Goal: Information Seeking & Learning: Understand process/instructions

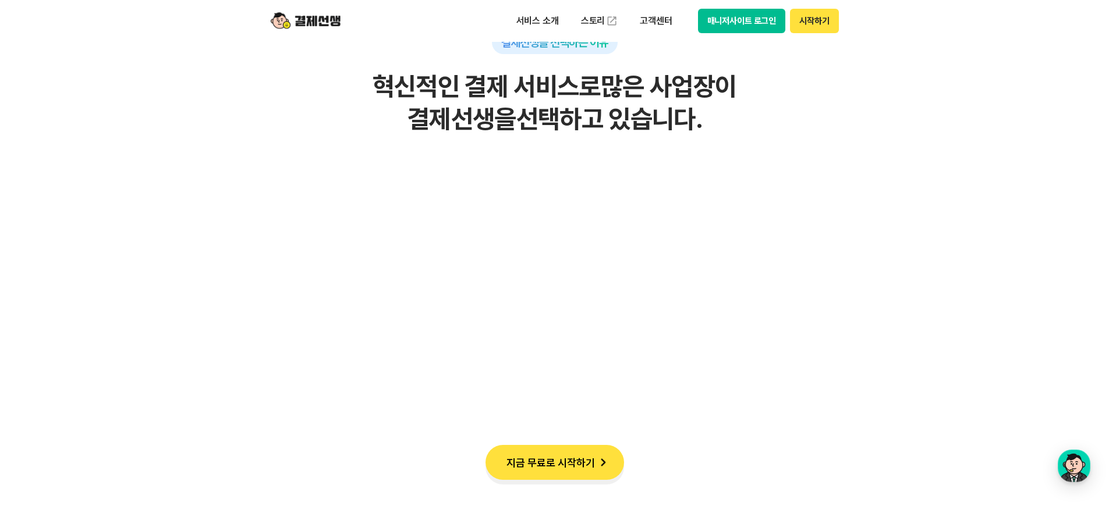
scroll to position [5413, 0]
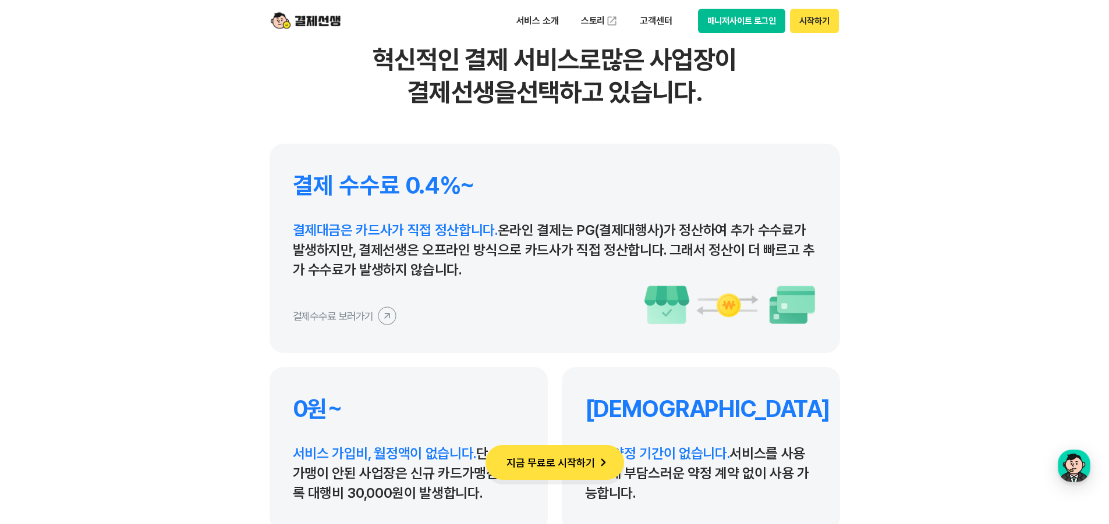
click at [389, 317] on icon at bounding box center [387, 316] width 26 height 26
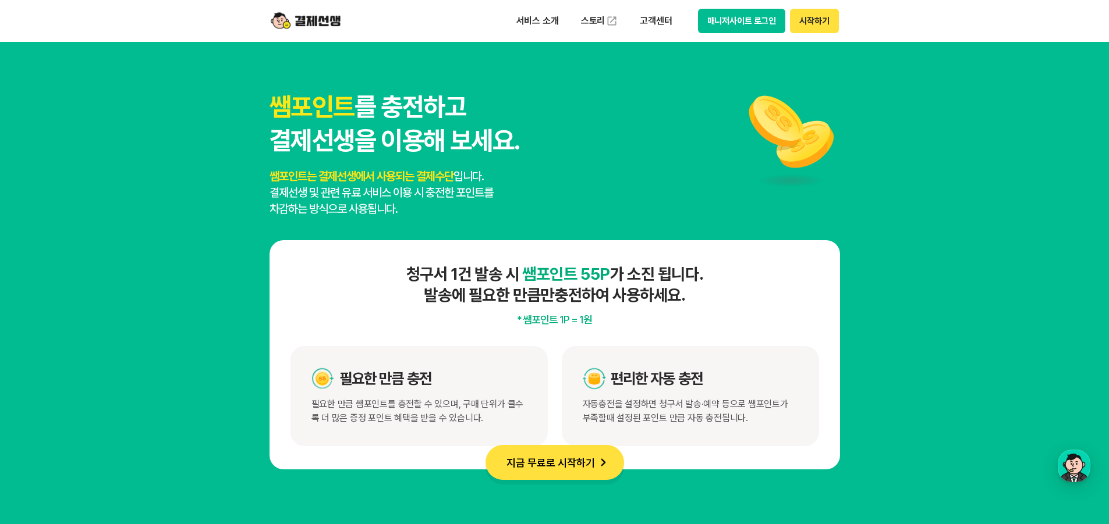
scroll to position [5995, 0]
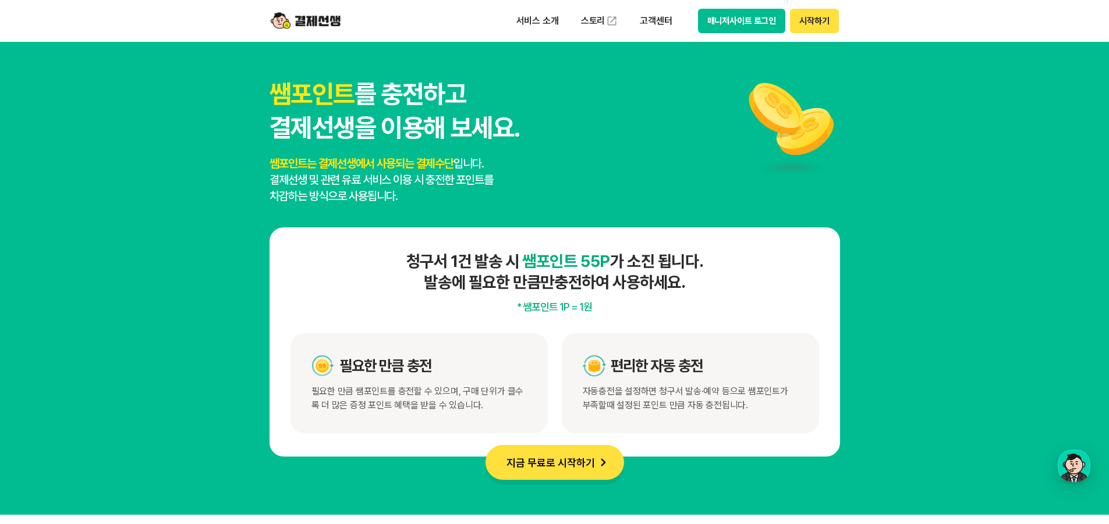
click at [320, 22] on img at bounding box center [306, 21] width 70 height 22
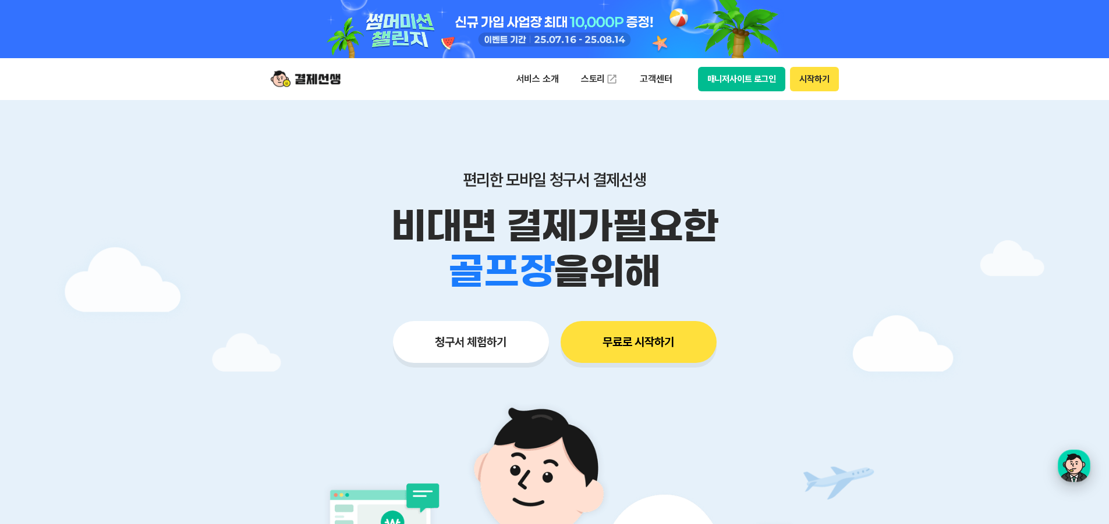
click at [1075, 471] on div "button" at bounding box center [1074, 466] width 33 height 33
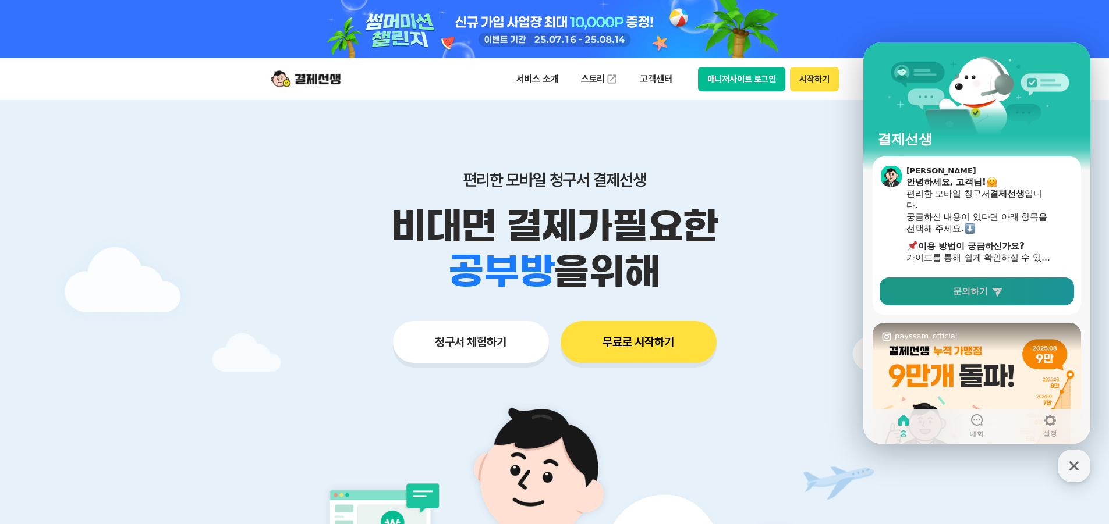
click at [981, 290] on span "문의하기" at bounding box center [970, 292] width 35 height 12
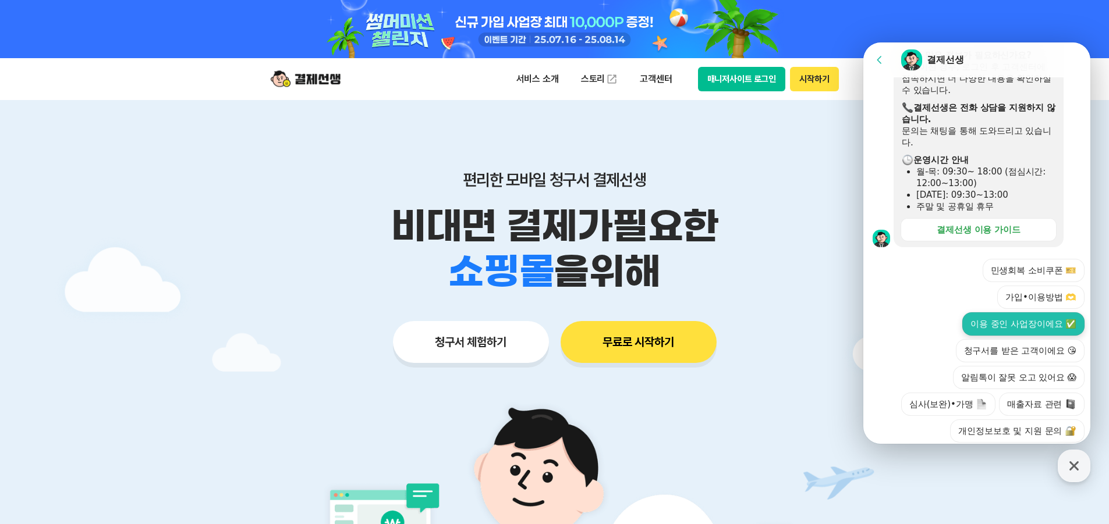
scroll to position [291, 0]
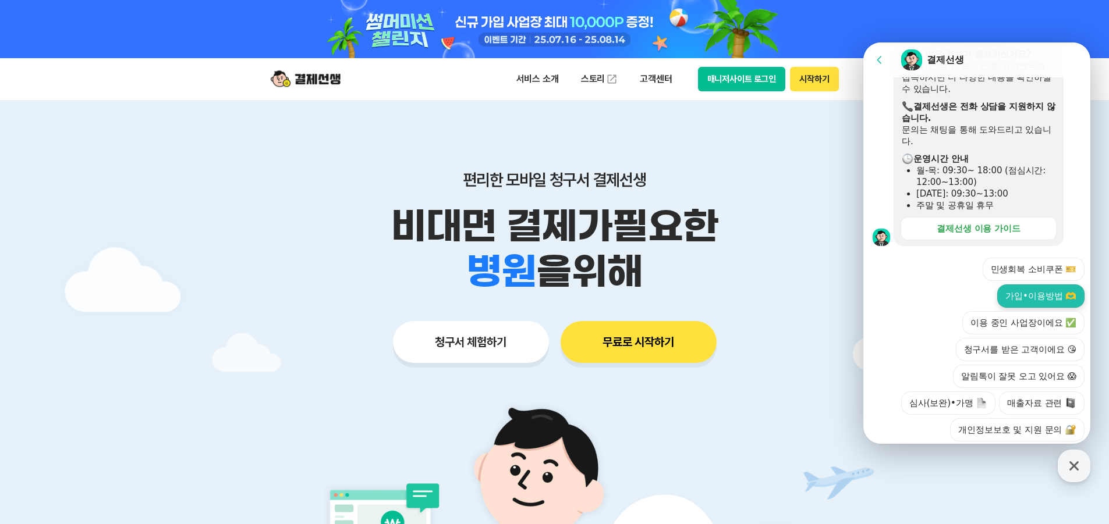
click at [1034, 285] on button "가입•이용방법 🫶" at bounding box center [1040, 296] width 87 height 23
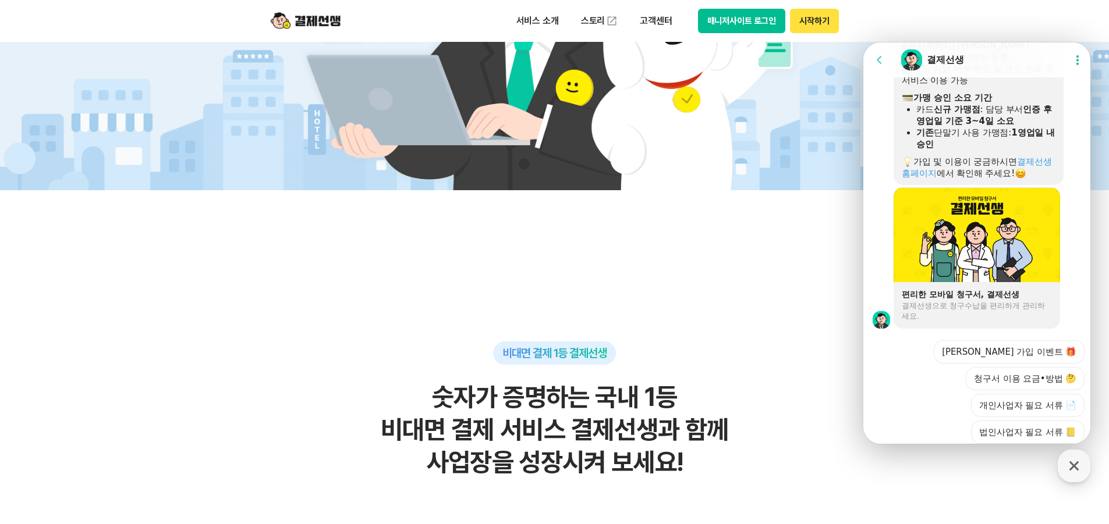
scroll to position [821, 0]
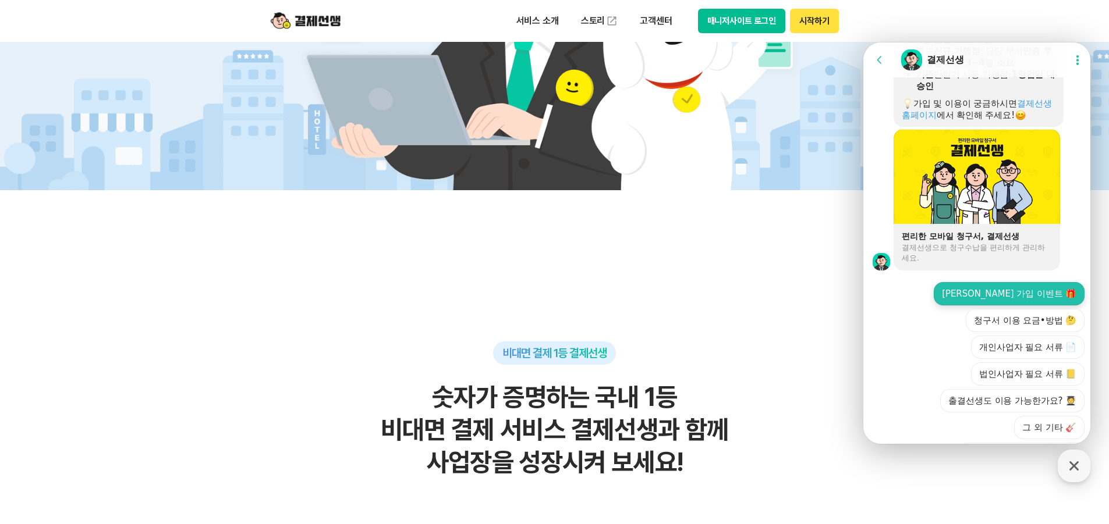
click at [1030, 293] on button "[PERSON_NAME] 가입 이벤트 🎁" at bounding box center [1009, 293] width 151 height 23
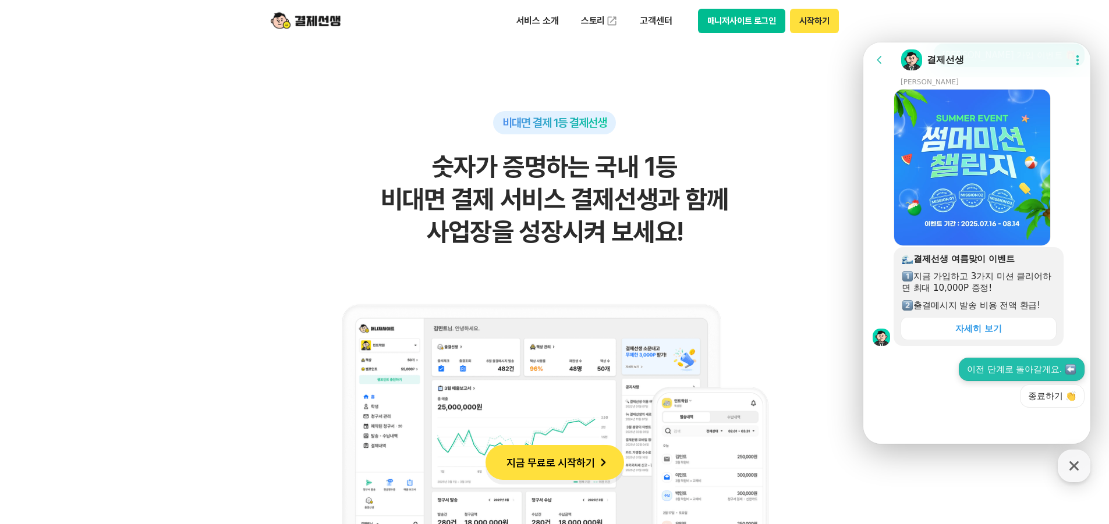
scroll to position [757, 0]
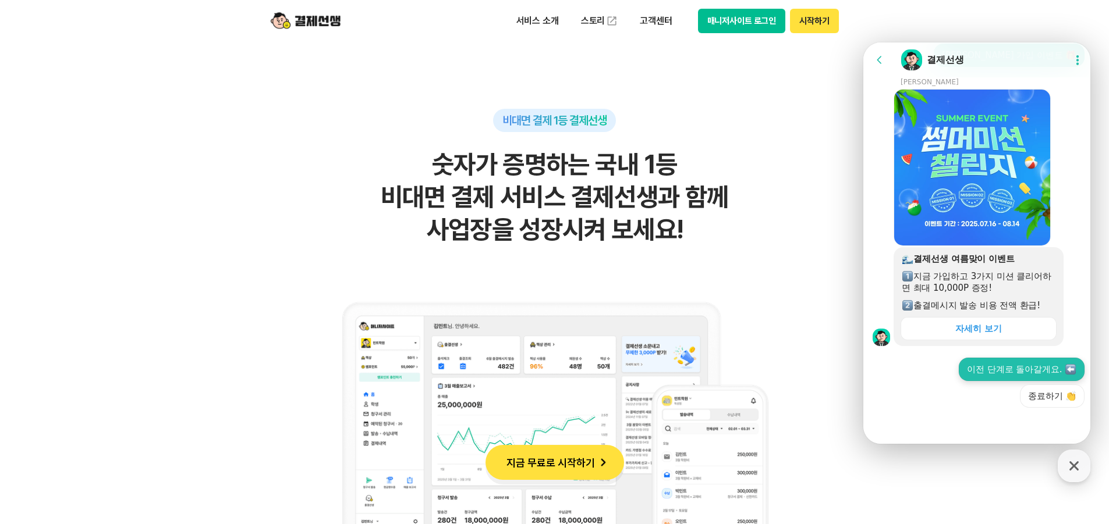
click at [1049, 372] on button "이전 단계로 돌아갈게요." at bounding box center [1022, 369] width 126 height 23
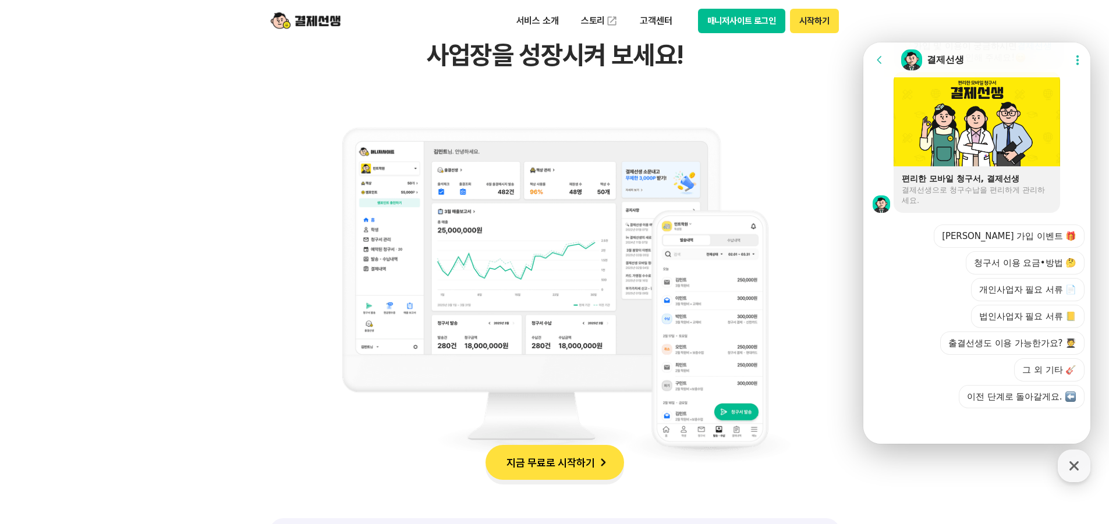
scroll to position [1748, 0]
click at [1039, 263] on button "청구서 이용 요금•방법 🤔" at bounding box center [1025, 262] width 119 height 23
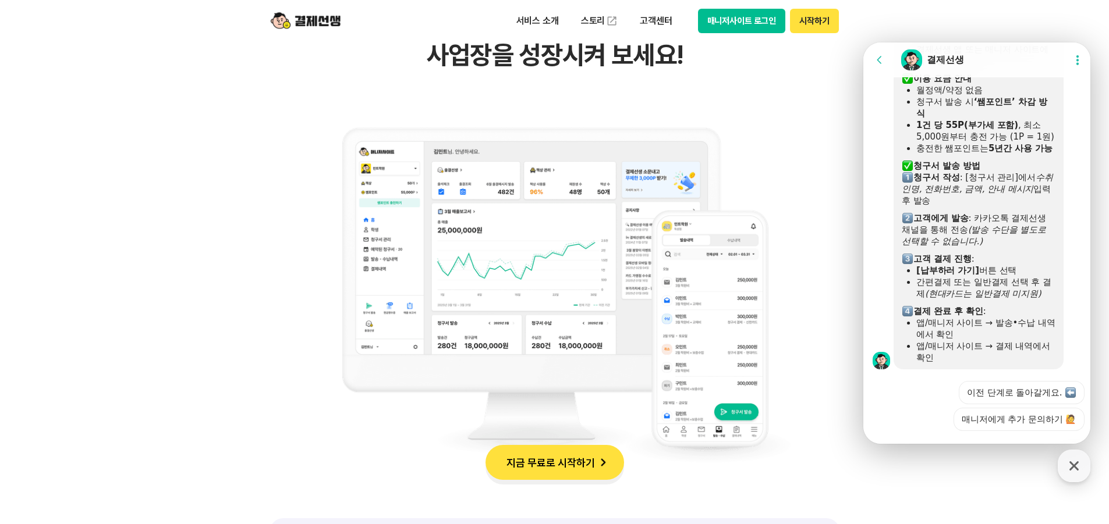
scroll to position [2078, 0]
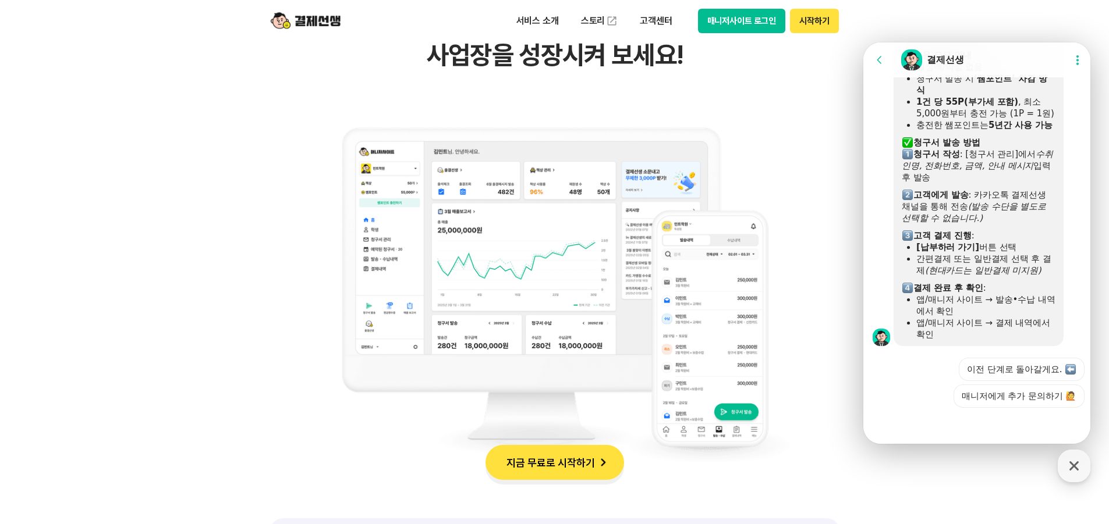
drag, startPoint x: 1014, startPoint y: 266, endPoint x: 1045, endPoint y: 270, distance: 31.7
click at [1045, 270] on div "간편결제 또는 일반결제 선택 후 결제 (현대카드는 일반결제 미지원)" at bounding box center [985, 264] width 139 height 23
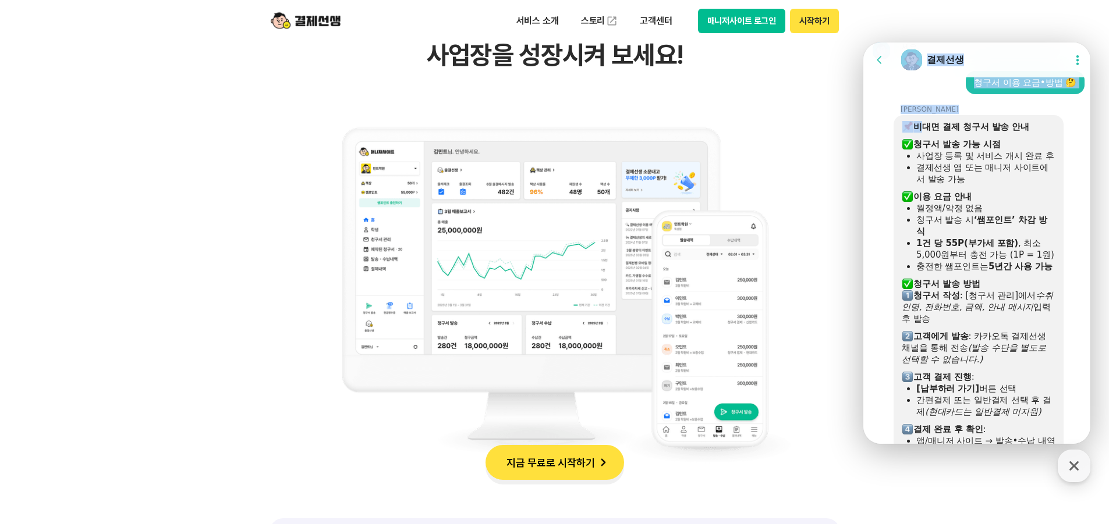
scroll to position [2088, 0]
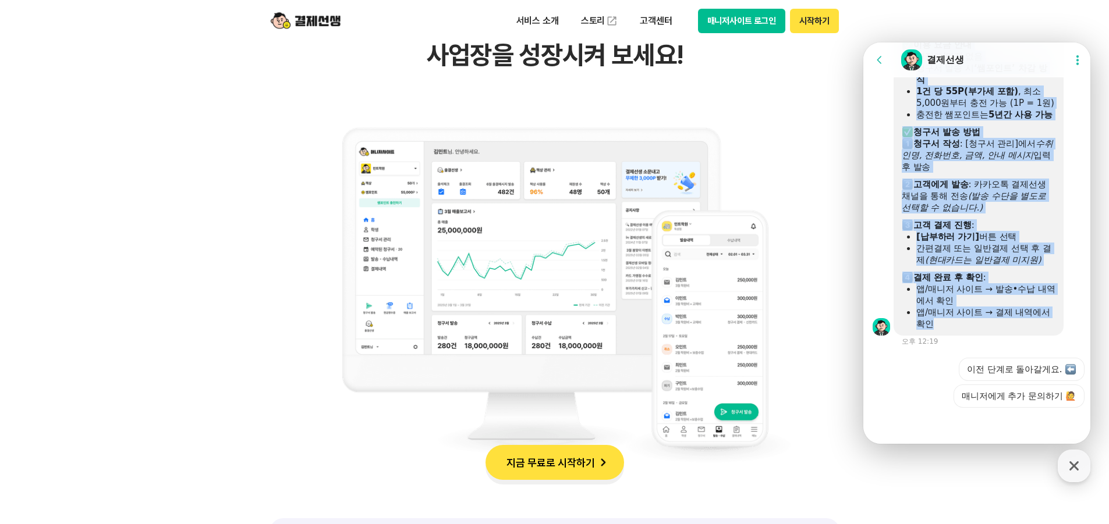
drag, startPoint x: 918, startPoint y: 171, endPoint x: 1020, endPoint y: 321, distance: 181.3
click at [1020, 321] on div "비대면 결제 청구서 발송 안내 ​ 청구서 발송 가능 시점 사업장 등록 및 서비스 개시 완료 후 결제선생 앱 또는 매니저 사이트에서 발송 가능 …" at bounding box center [979, 149] width 154 height 361
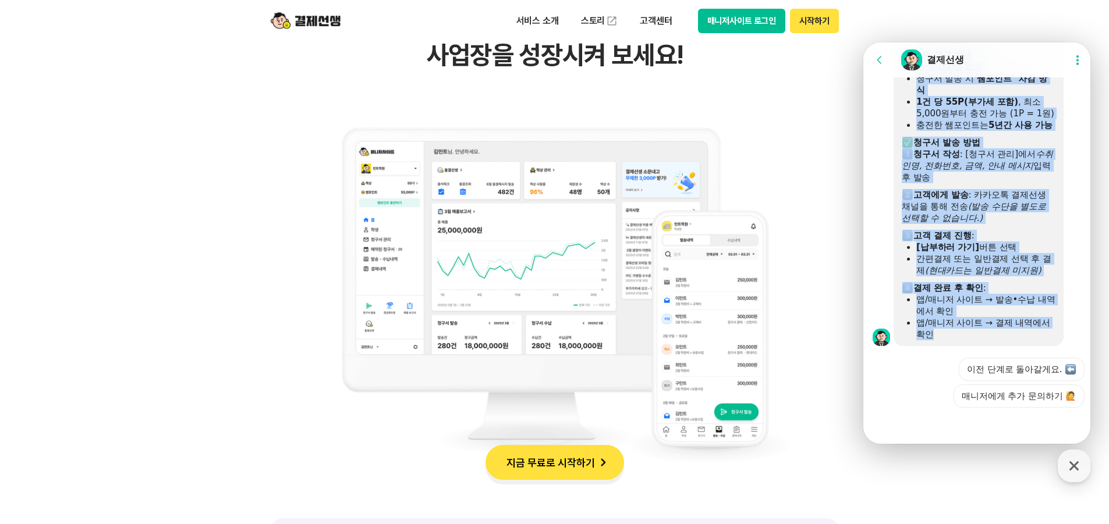
scroll to position [2078, 0]
copy div "비대면 결제 청구서 발송 안내 ​ 청구서 발송 가능 시점 사업장 등록 및 서비스 개시 완료 후 결제선생 앱 또는 매니저 사이트에서 발송 가능 …"
